Goal: Task Accomplishment & Management: Manage account settings

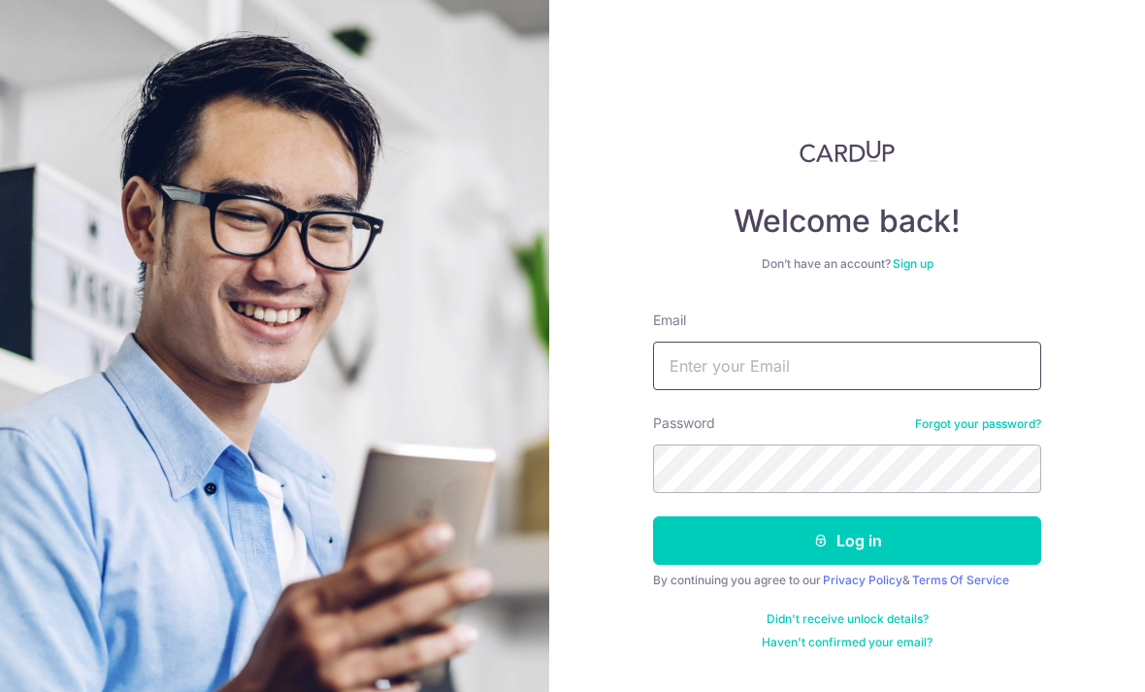
type input "Stevenngkk@yahoo.com"
click at [847, 531] on button "Log in" at bounding box center [847, 540] width 388 height 49
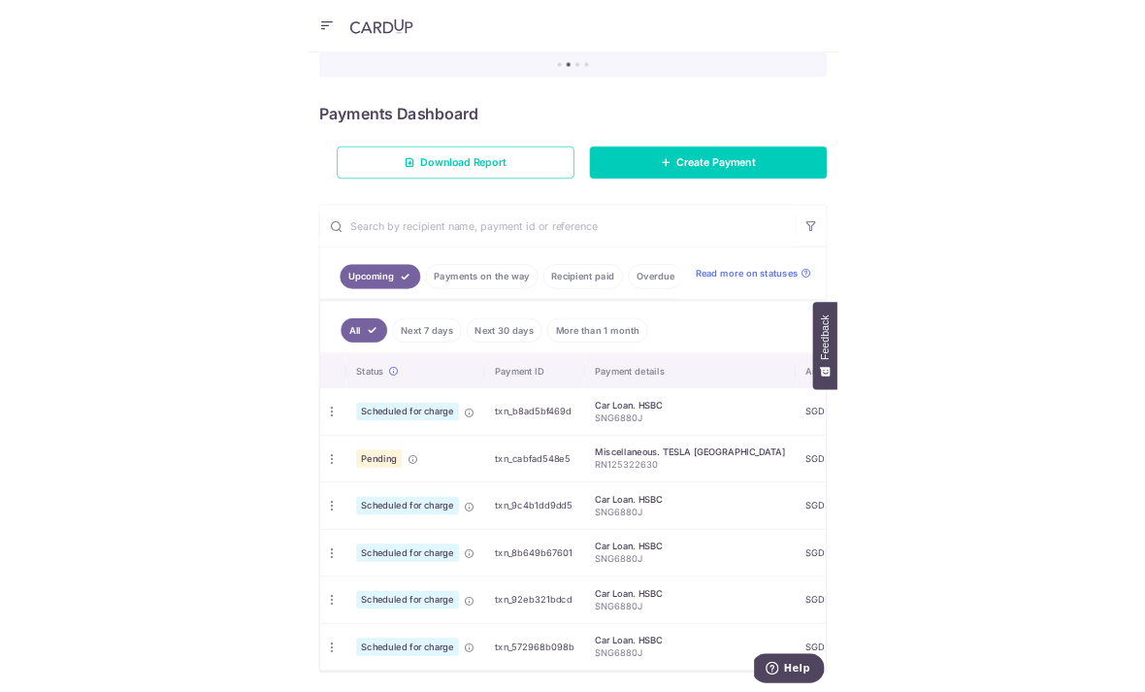
scroll to position [166, 0]
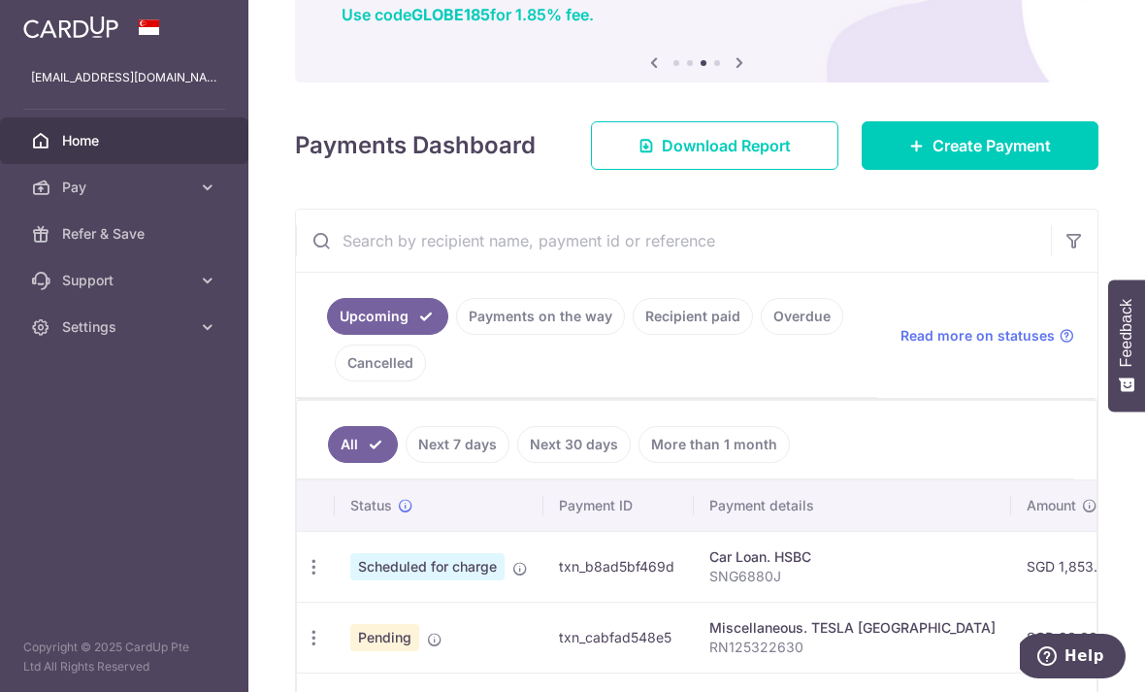
click at [0, 0] on icon "button" at bounding box center [0, 0] width 0 height 0
click at [214, 324] on icon at bounding box center [207, 326] width 19 height 19
click at [90, 421] on span "Logout" at bounding box center [126, 419] width 128 height 19
